Goal: Answer question/provide support

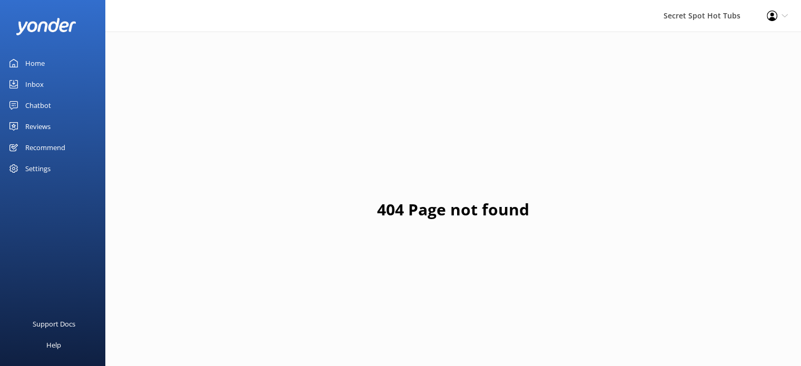
click at [41, 101] on div "Chatbot" at bounding box center [38, 105] width 26 height 21
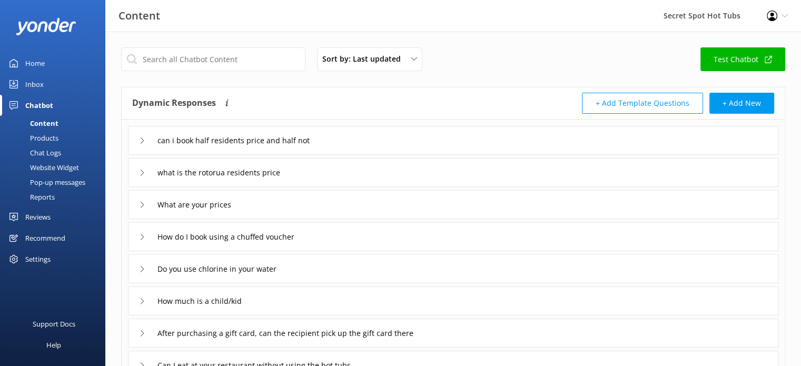
click at [144, 138] on icon at bounding box center [142, 140] width 6 height 6
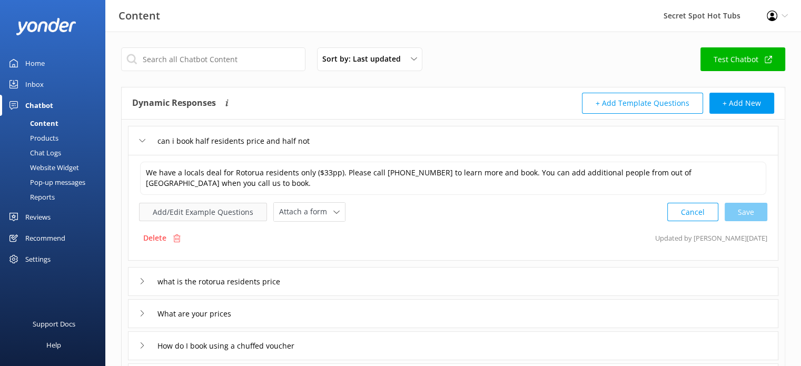
click at [231, 209] on button "Add/Edit Example Questions" at bounding box center [203, 212] width 128 height 18
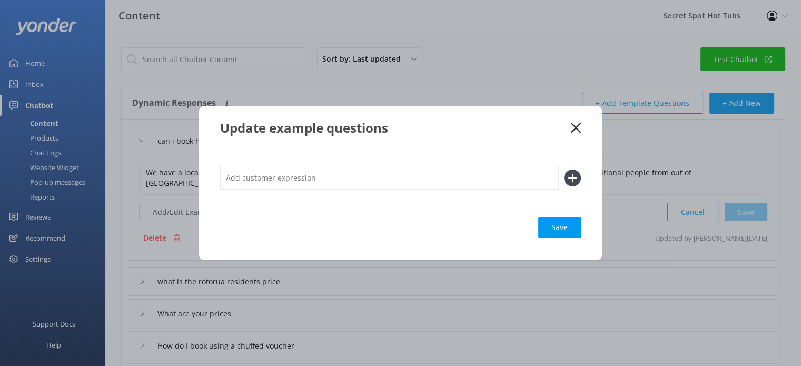
click at [259, 180] on input "text" at bounding box center [389, 178] width 339 height 24
paste input "I am local if I bring a family member that is visiting and pay for them are the…"
click at [536, 179] on input "I am local if I bring a family member that is visiting and pay for them are the…" at bounding box center [389, 178] width 339 height 24
type input "I am local if I bring a family member that is visiting and pay for them are the…"
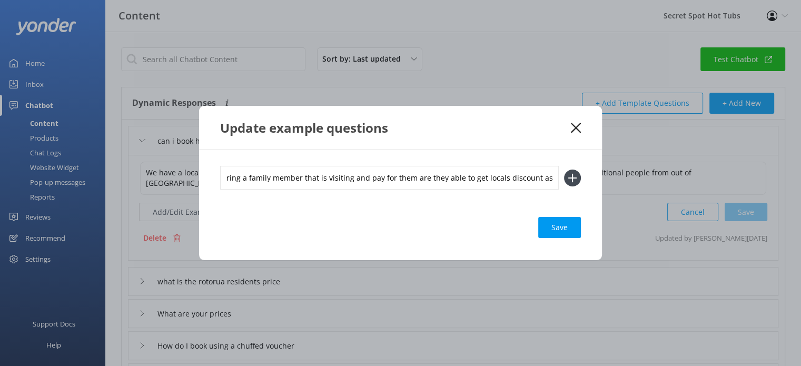
click at [569, 176] on icon at bounding box center [572, 178] width 17 height 17
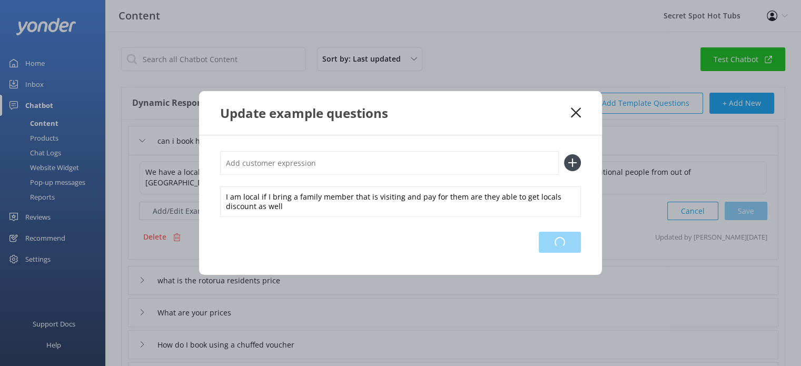
click at [567, 242] on div "Loading.." at bounding box center [560, 242] width 42 height 21
click at [578, 111] on use at bounding box center [576, 113] width 10 height 10
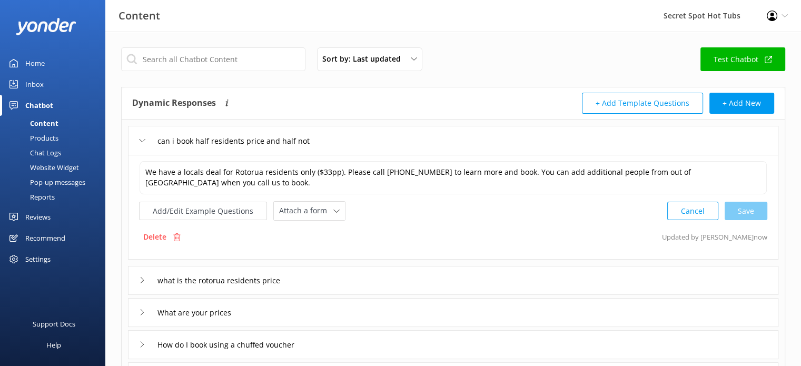
click at [43, 121] on div "Content" at bounding box center [32, 123] width 52 height 15
click at [184, 60] on input "text" at bounding box center [213, 59] width 184 height 24
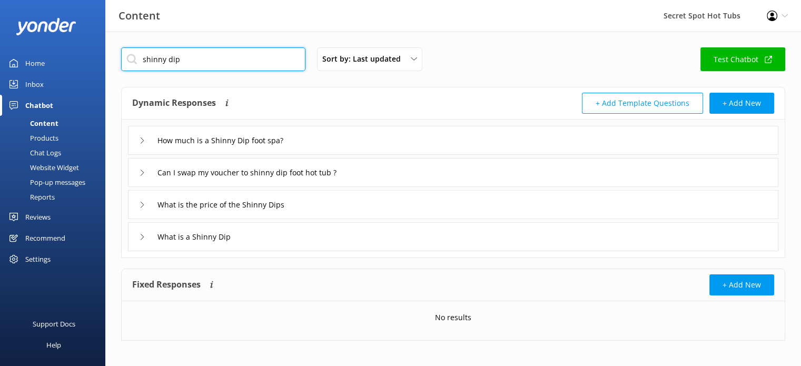
type input "shinny dip"
click at [143, 234] on icon at bounding box center [142, 237] width 6 height 6
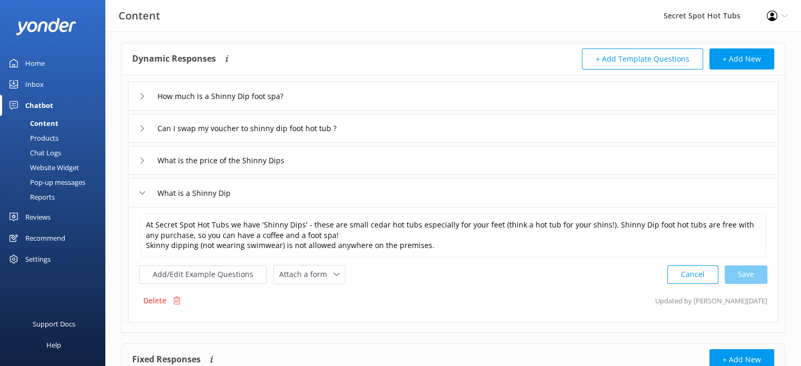
scroll to position [53, 0]
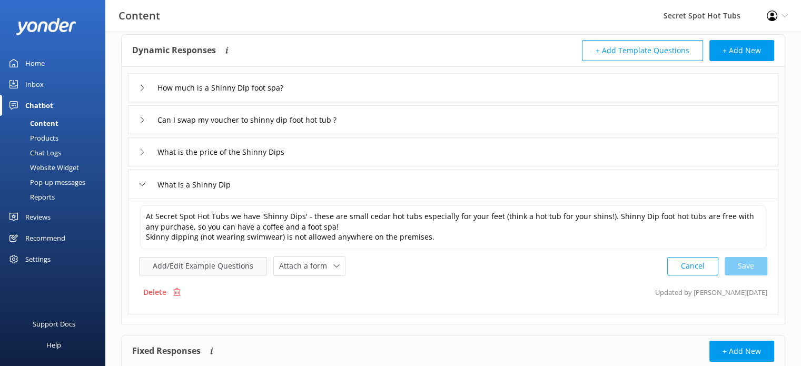
click at [244, 263] on button "Add/Edit Example Questions" at bounding box center [203, 266] width 128 height 18
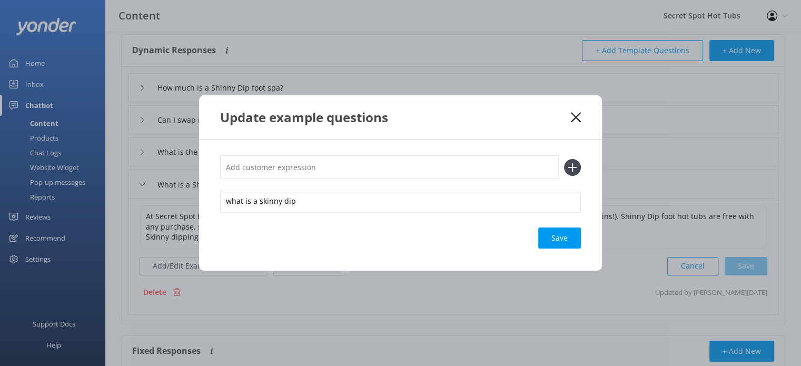
click at [298, 167] on input "text" at bounding box center [389, 167] width 339 height 24
paste input "the shinny foot dip have a max time?"
type input "the shinny foot dip have a max time?"
click at [571, 167] on use at bounding box center [572, 167] width 9 height 9
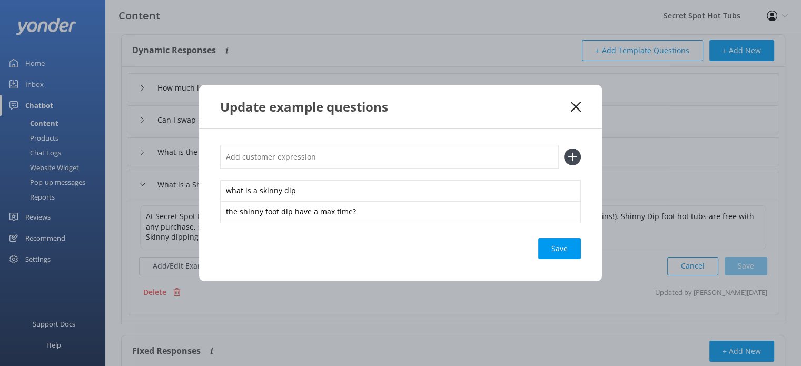
click at [566, 245] on div "Save" at bounding box center [559, 248] width 43 height 21
click at [575, 104] on icon at bounding box center [576, 107] width 10 height 11
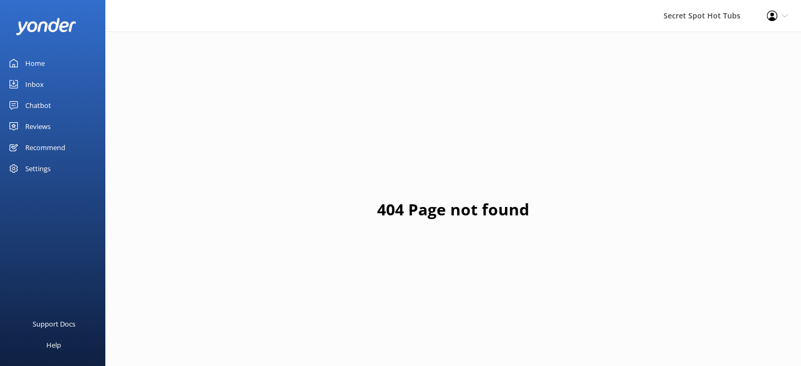
click at [35, 85] on div "Inbox" at bounding box center [34, 84] width 18 height 21
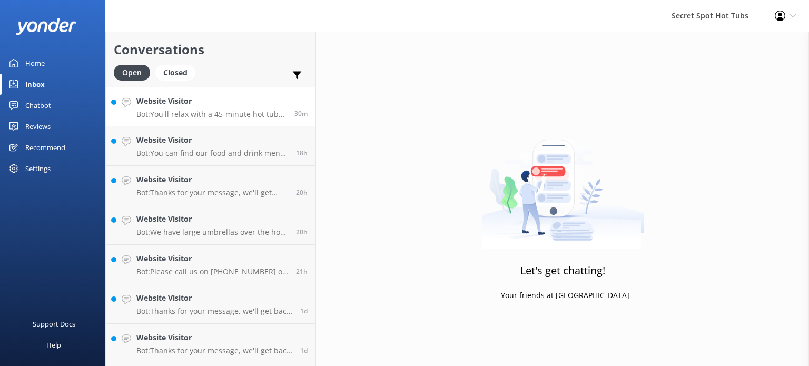
click at [216, 110] on p "Bot: You'll relax with a 45-minute hot tub soak beside the forest, with craft d…" at bounding box center [211, 114] width 150 height 9
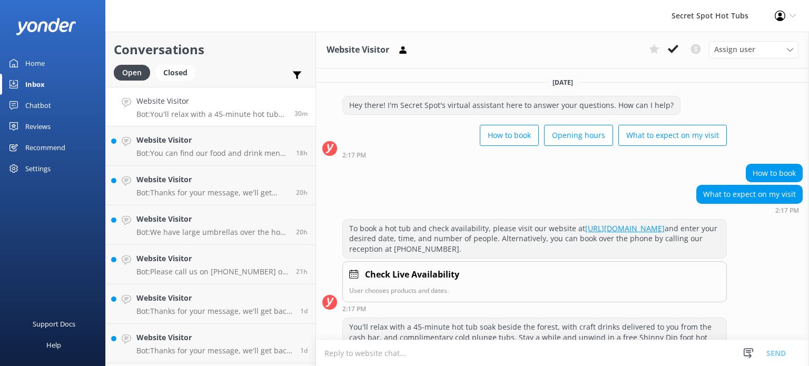
scroll to position [41, 0]
